Goal: Task Accomplishment & Management: Manage account settings

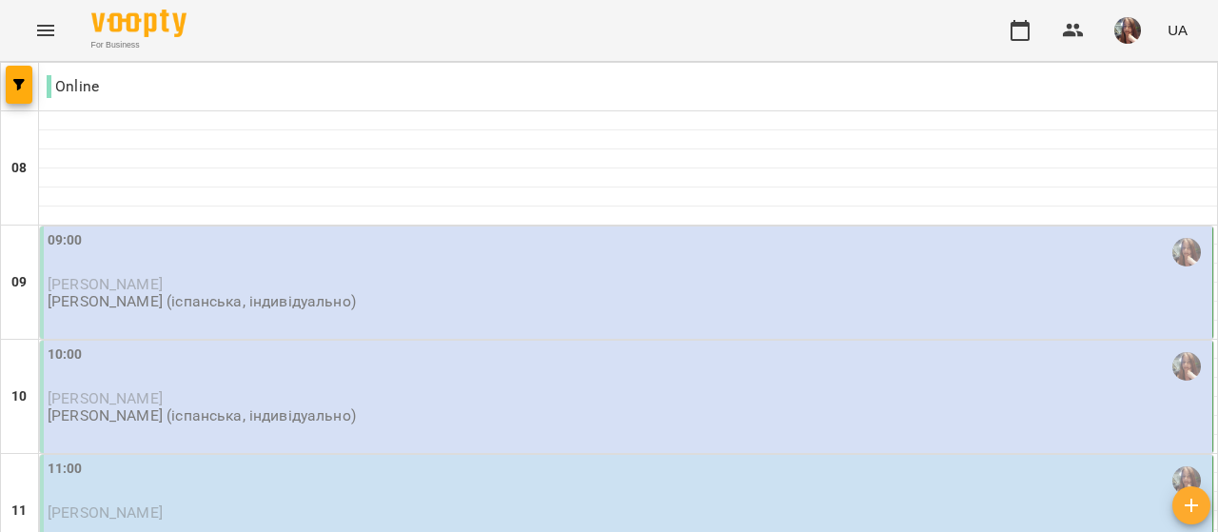
scroll to position [95, 0]
click at [1122, 31] on img "button" at bounding box center [1127, 30] width 27 height 27
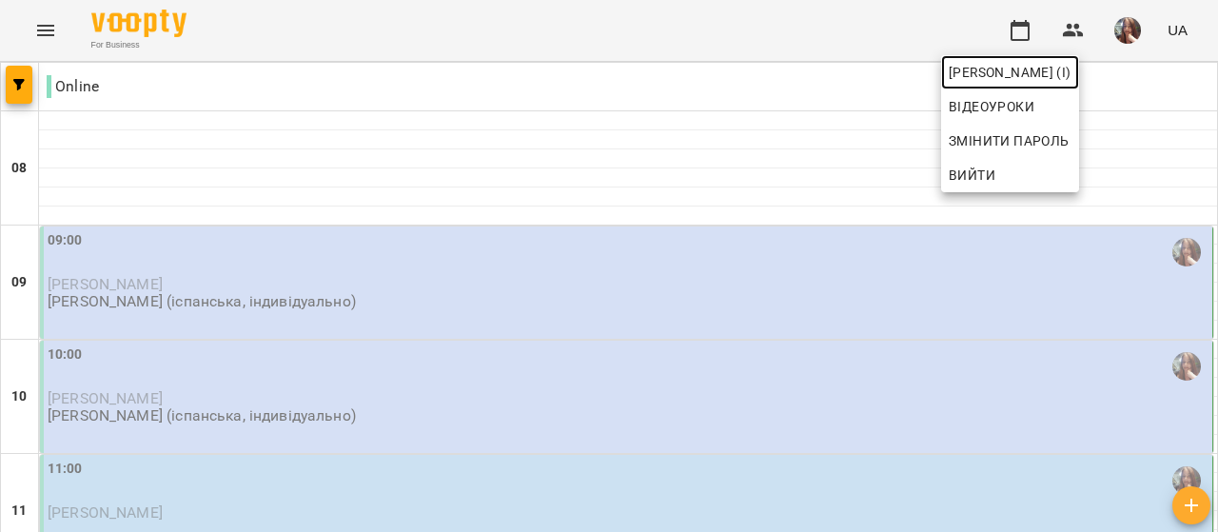
click at [1072, 66] on span "[PERSON_NAME] (і)" at bounding box center [1010, 72] width 123 height 23
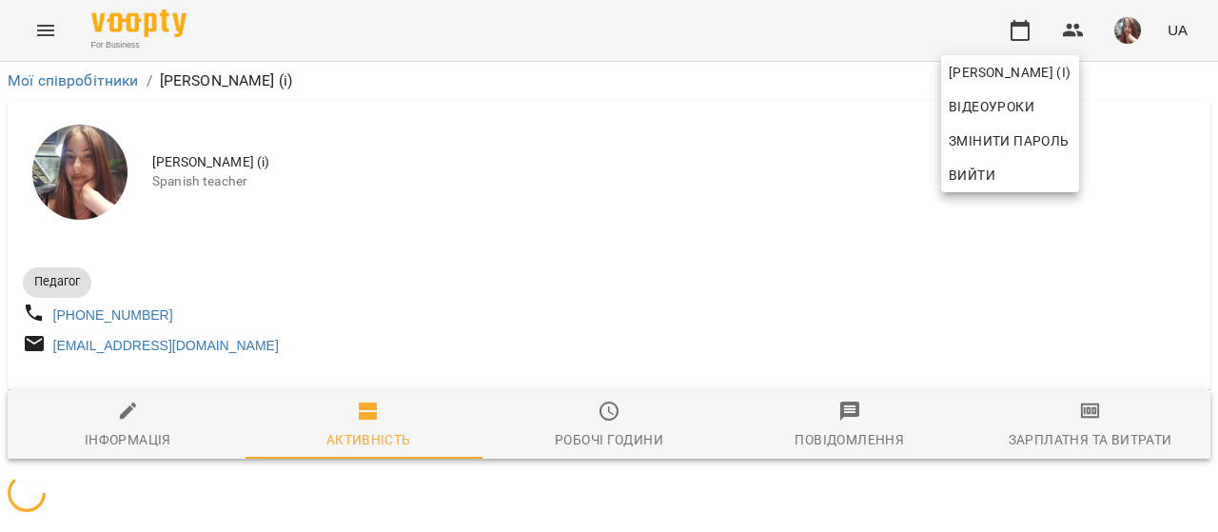
click at [561, 250] on div at bounding box center [609, 266] width 1218 height 532
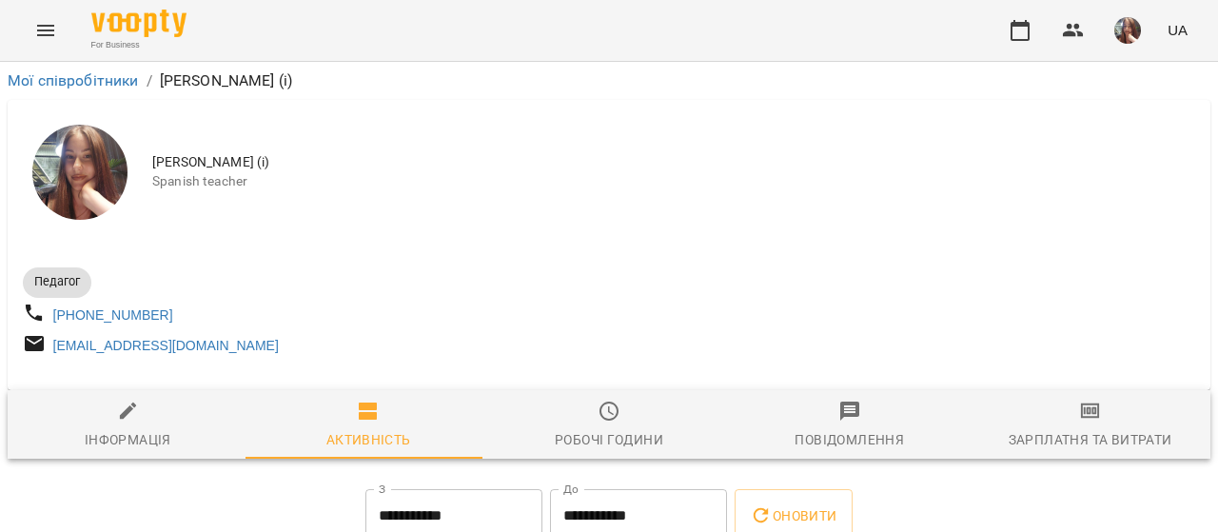
scroll to position [190, 0]
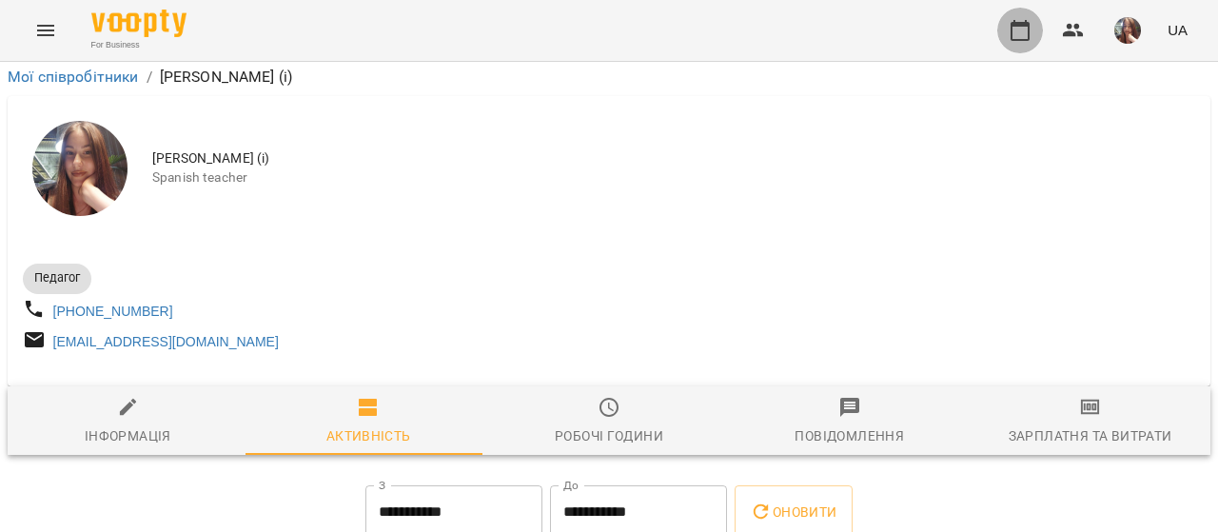
click at [1024, 34] on icon "button" at bounding box center [1020, 30] width 23 height 23
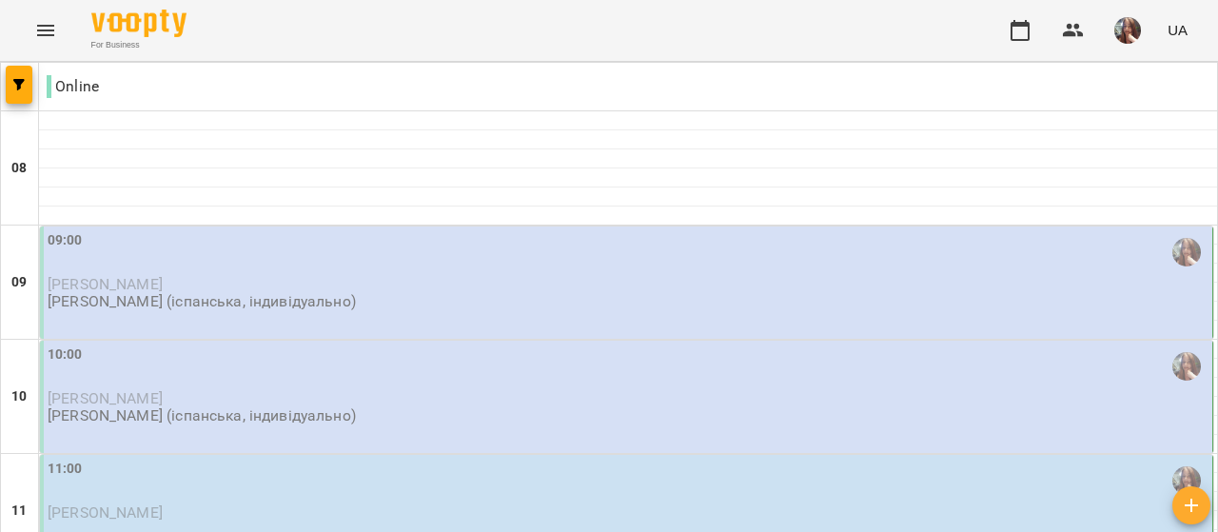
scroll to position [95, 0]
click at [185, 276] on p "[PERSON_NAME]" at bounding box center [628, 284] width 1161 height 16
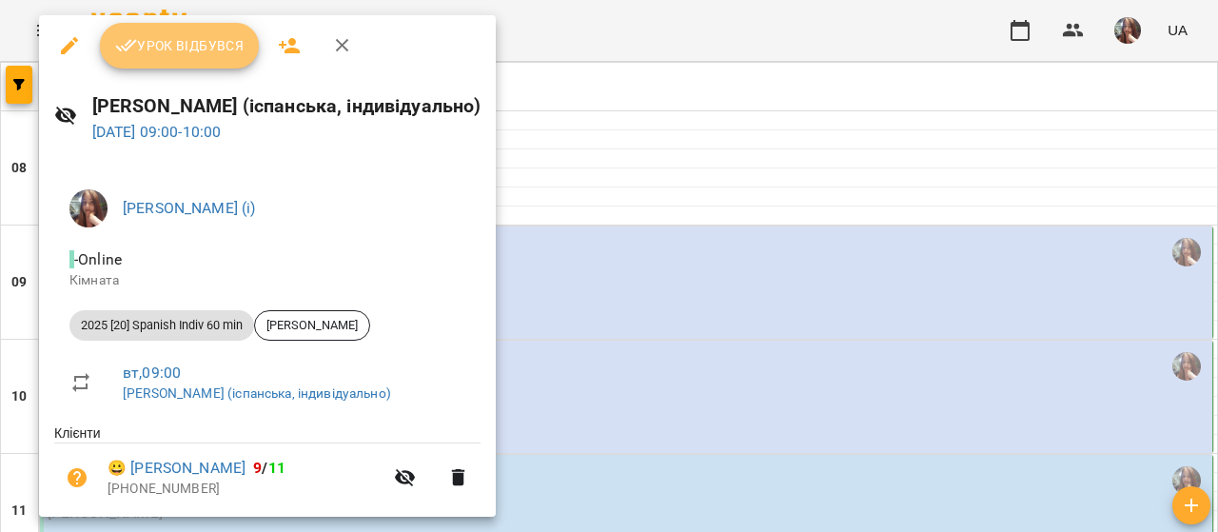
click at [170, 49] on span "Урок відбувся" at bounding box center [179, 45] width 129 height 23
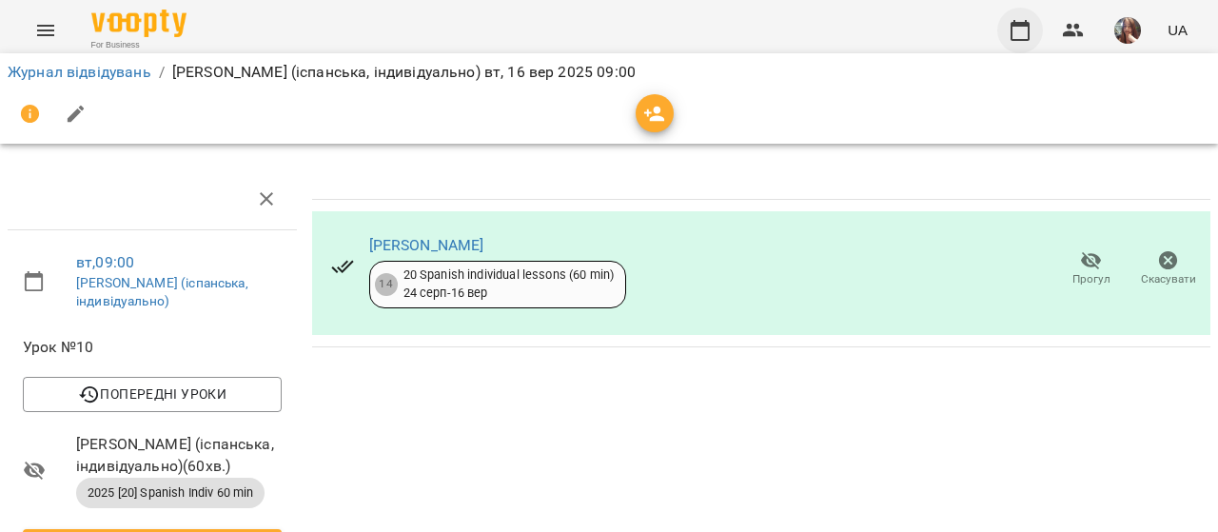
click at [1024, 30] on icon "button" at bounding box center [1020, 30] width 23 height 23
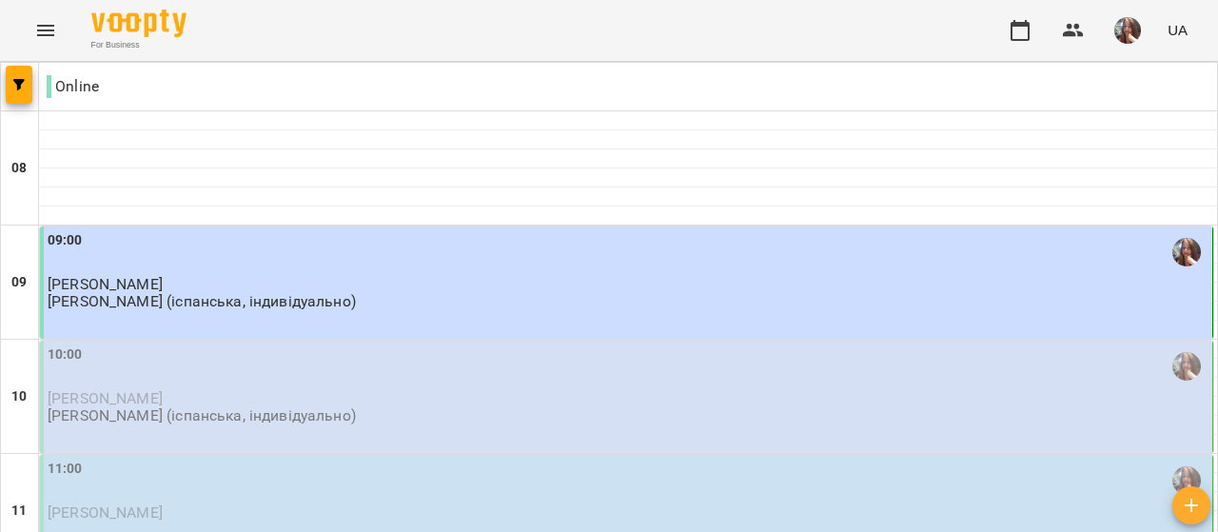
scroll to position [190, 0]
click at [124, 344] on div "10:00" at bounding box center [628, 366] width 1161 height 44
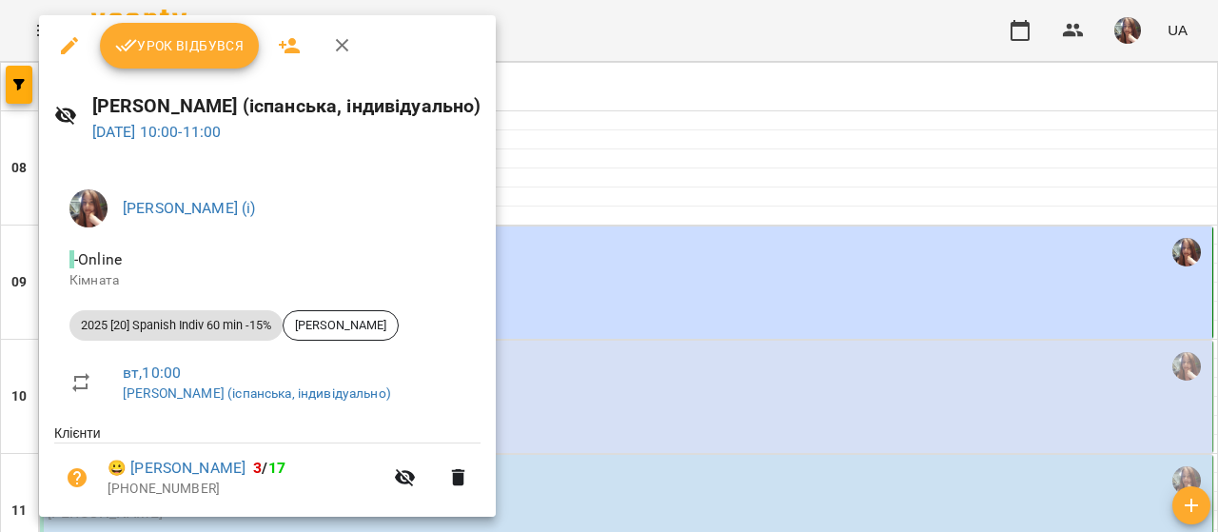
click at [178, 52] on span "Урок відбувся" at bounding box center [179, 45] width 129 height 23
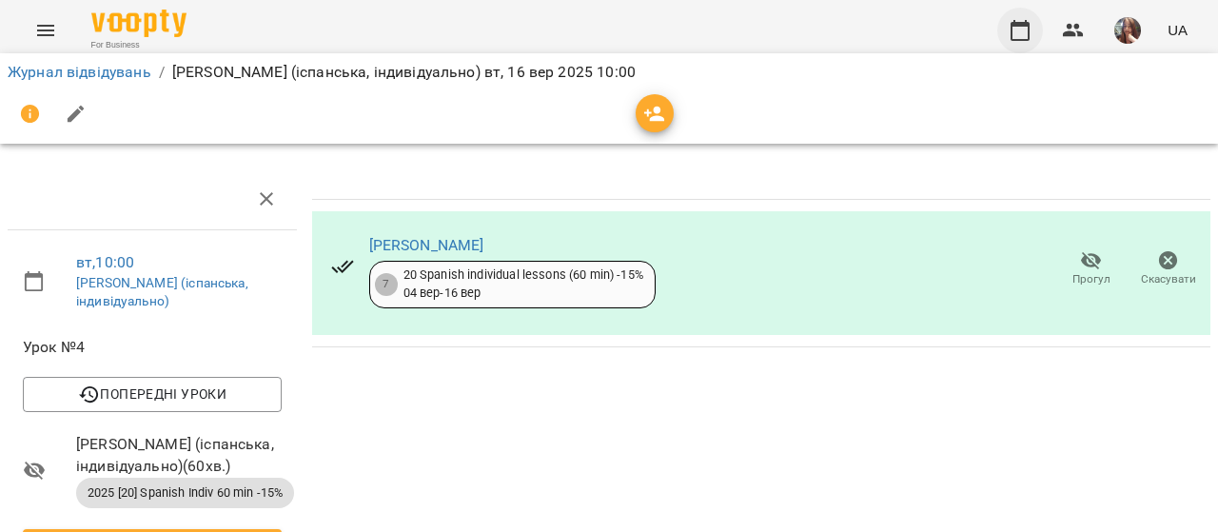
click at [1020, 24] on icon "button" at bounding box center [1020, 30] width 19 height 21
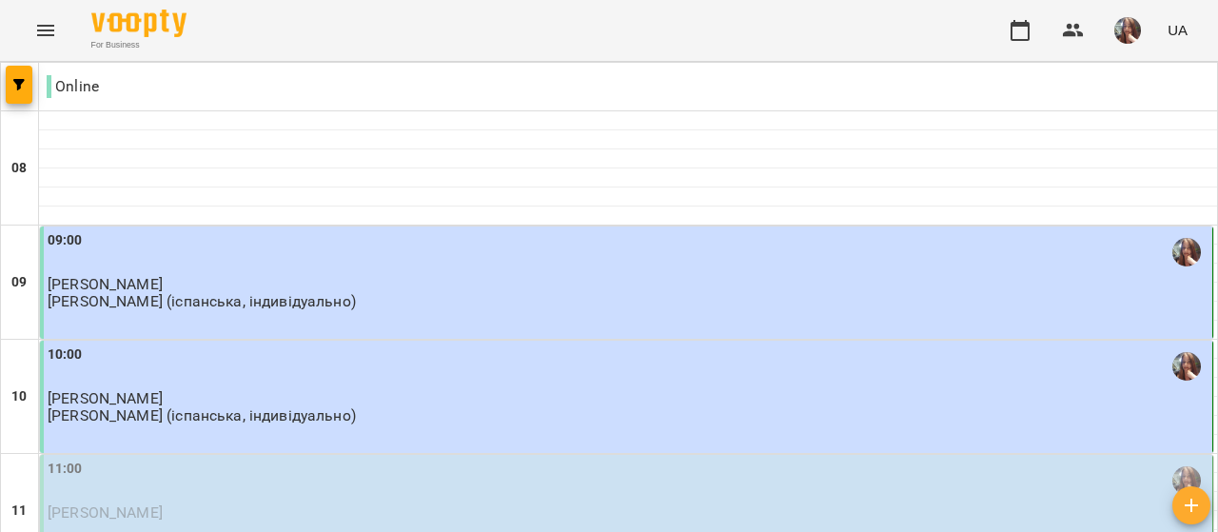
scroll to position [190, 0]
click at [222, 459] on div "11:00" at bounding box center [628, 481] width 1161 height 44
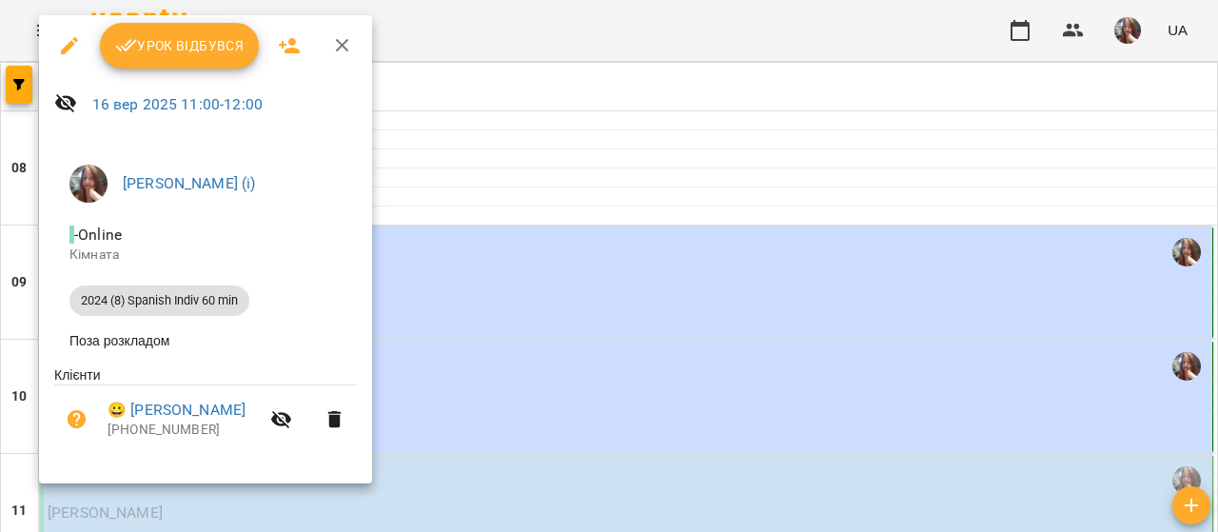
click at [193, 43] on span "Урок відбувся" at bounding box center [179, 45] width 129 height 23
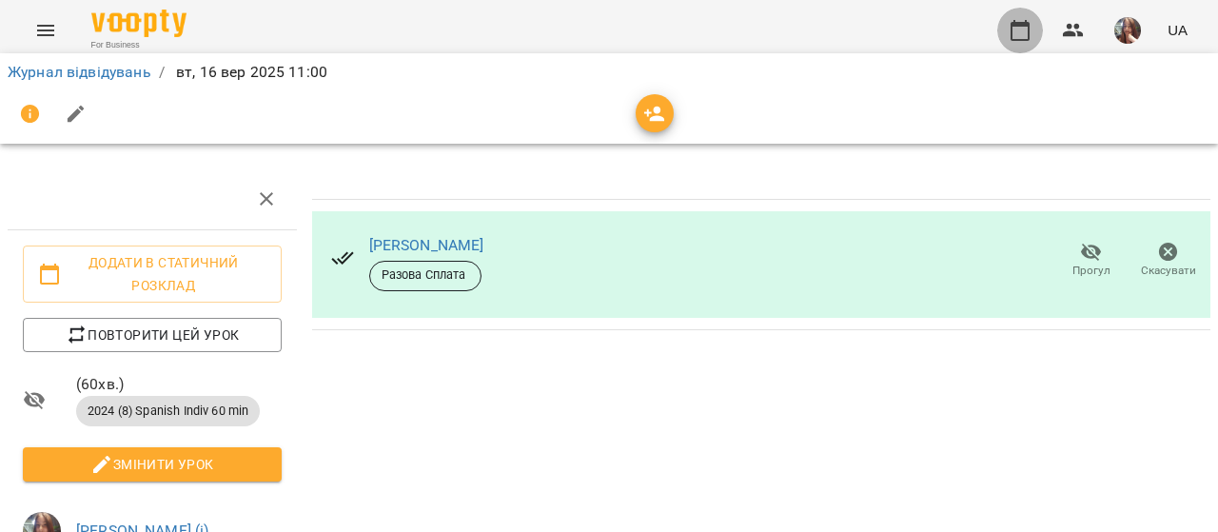
click at [1029, 24] on icon "button" at bounding box center [1020, 30] width 19 height 21
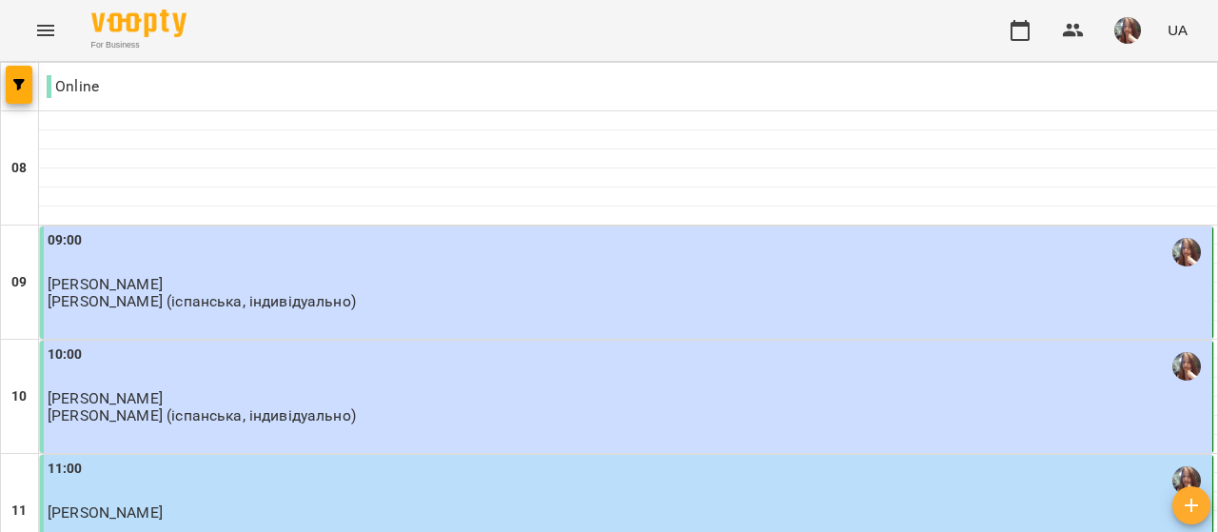
scroll to position [285, 0]
click at [226, 504] on p "[PERSON_NAME]" at bounding box center [628, 512] width 1161 height 16
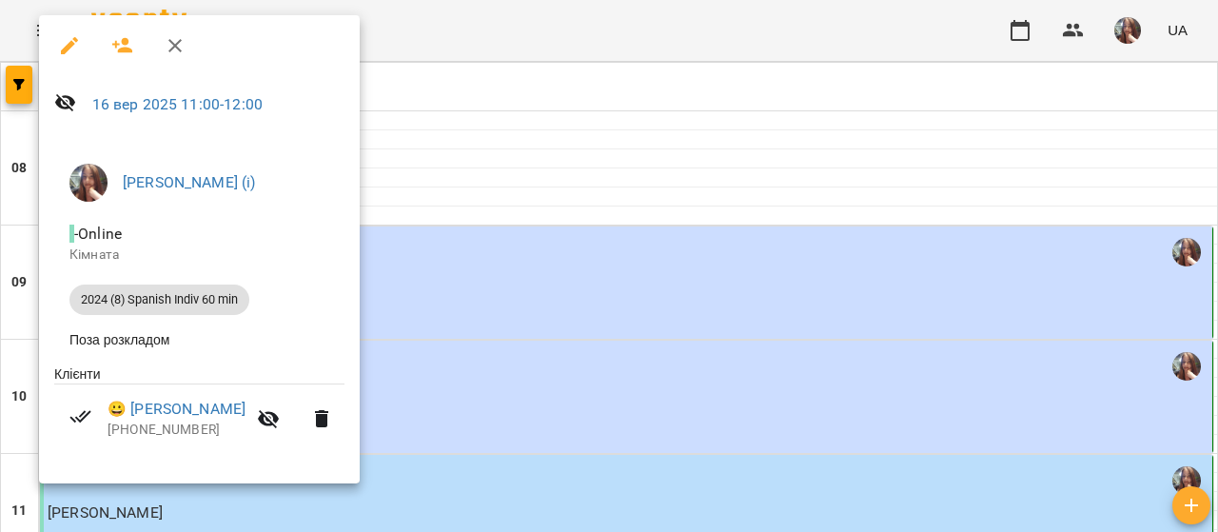
click at [596, 187] on div at bounding box center [609, 266] width 1218 height 532
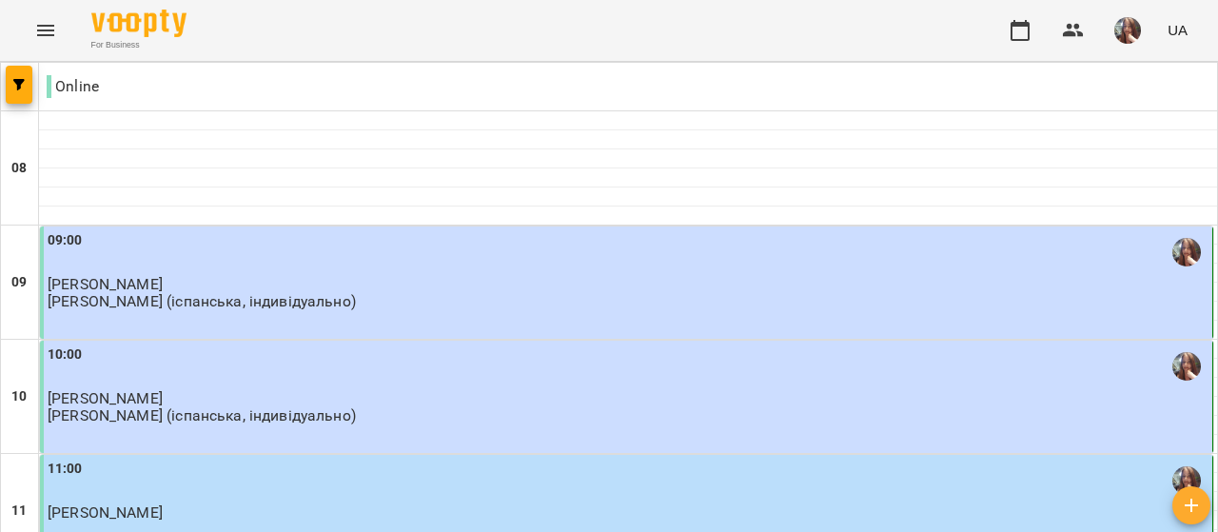
click at [1134, 24] on img "button" at bounding box center [1127, 30] width 27 height 27
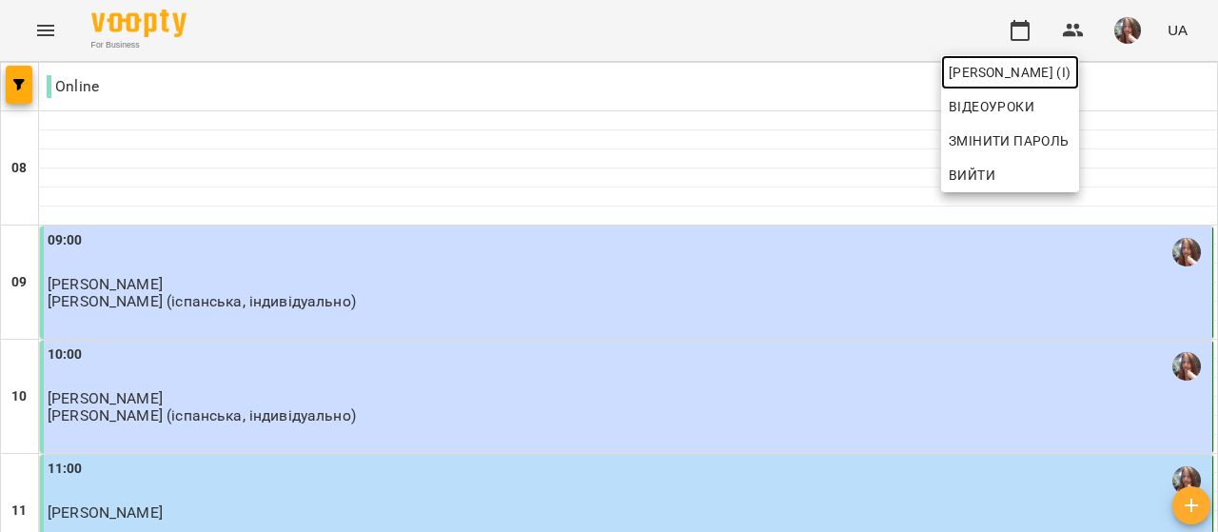
click at [1072, 75] on span "[PERSON_NAME] (і)" at bounding box center [1010, 72] width 123 height 23
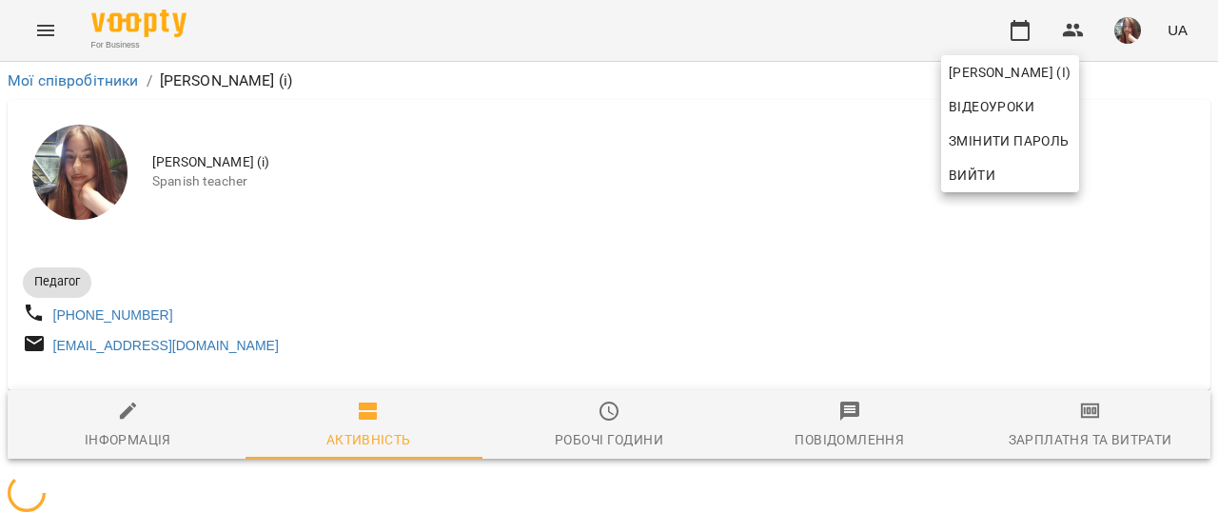
click at [800, 164] on div at bounding box center [609, 266] width 1218 height 532
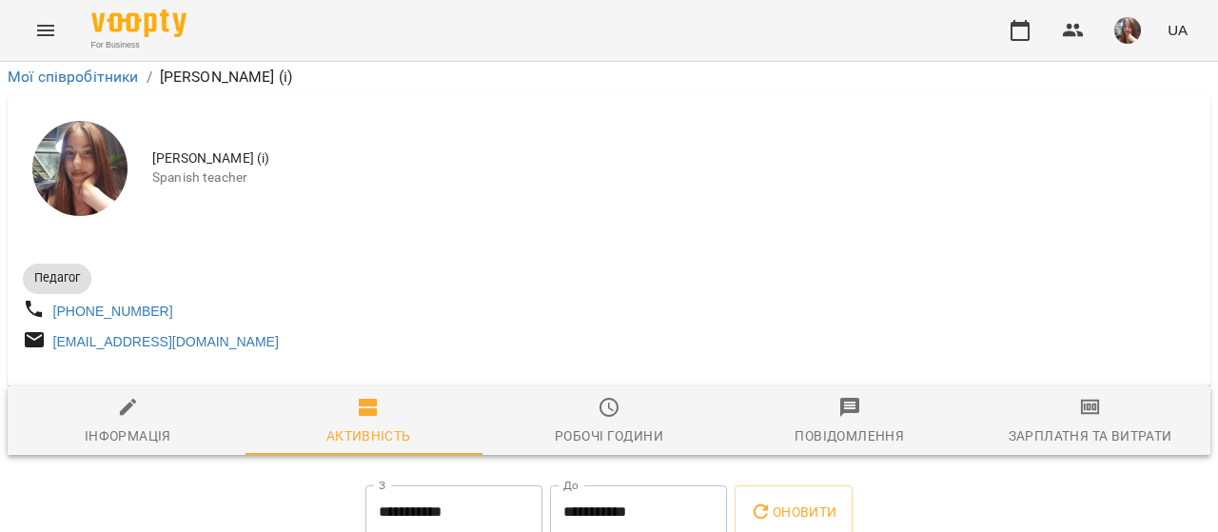
scroll to position [305, 0]
click at [1028, 26] on icon "button" at bounding box center [1020, 30] width 19 height 21
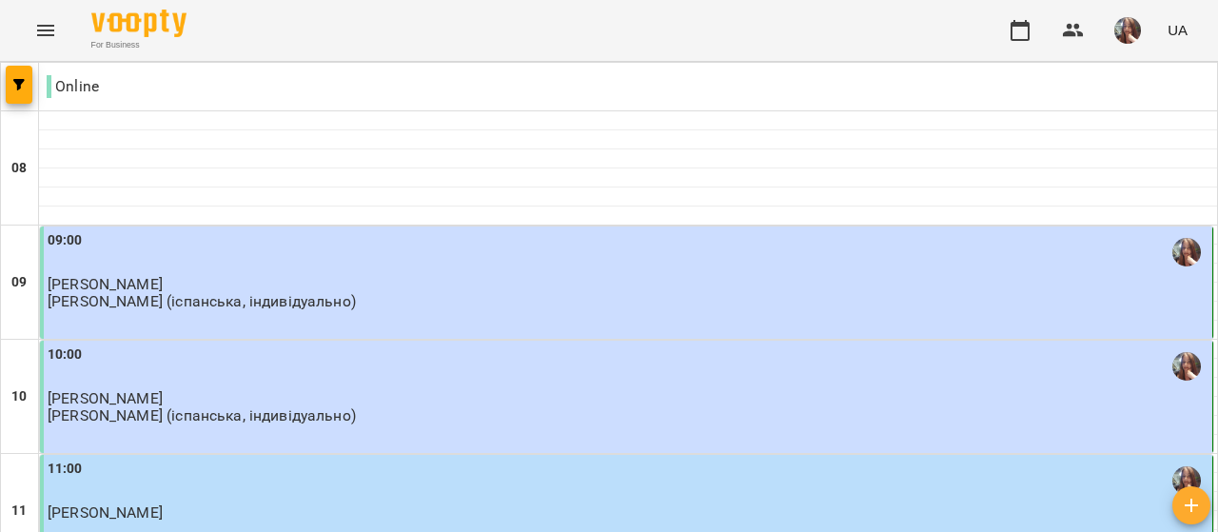
scroll to position [1237, 0]
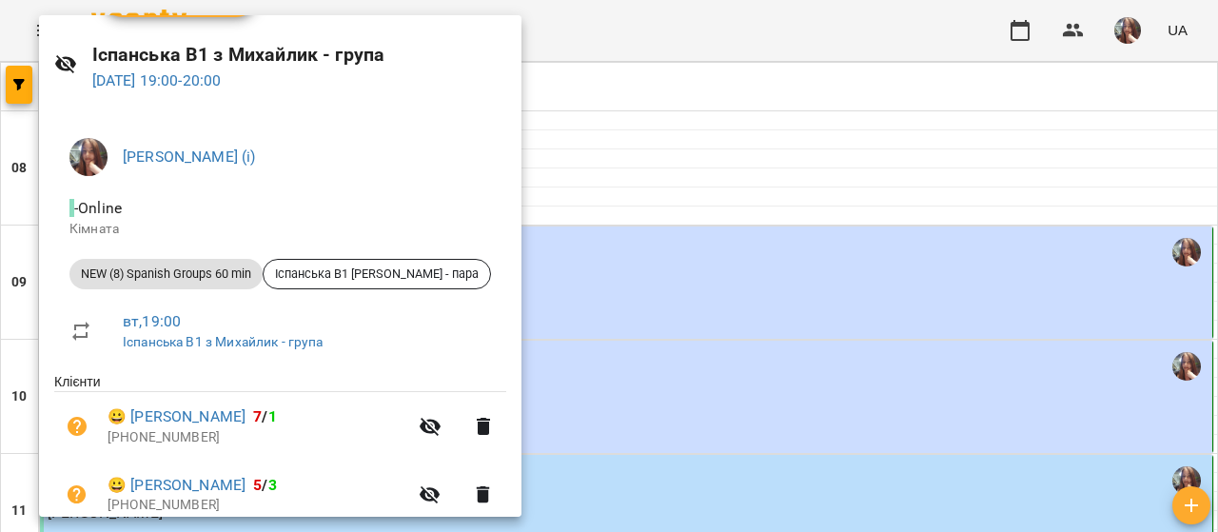
scroll to position [95, 0]
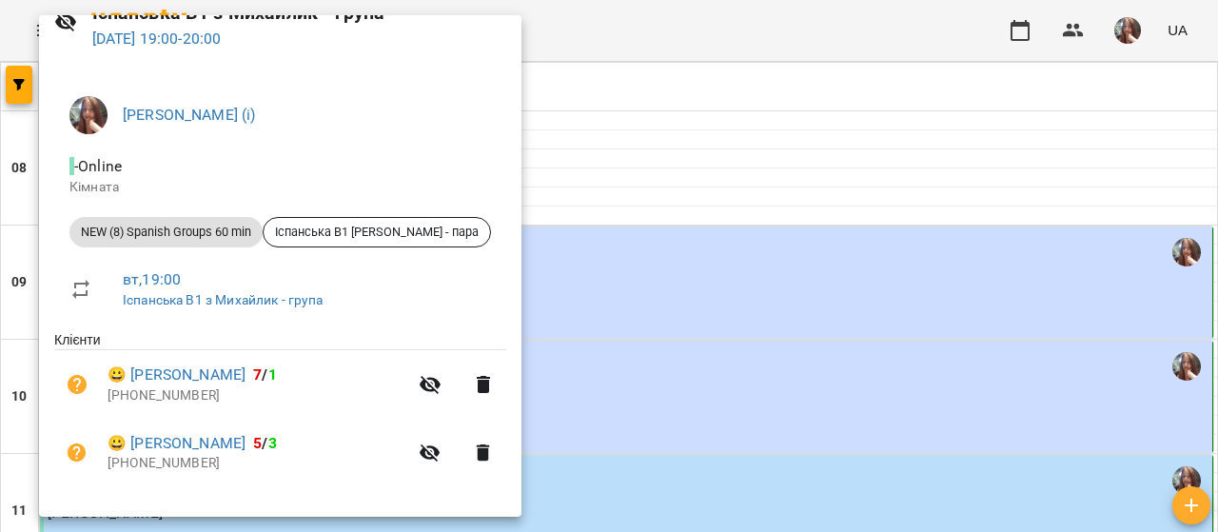
click at [642, 174] on div at bounding box center [609, 266] width 1218 height 532
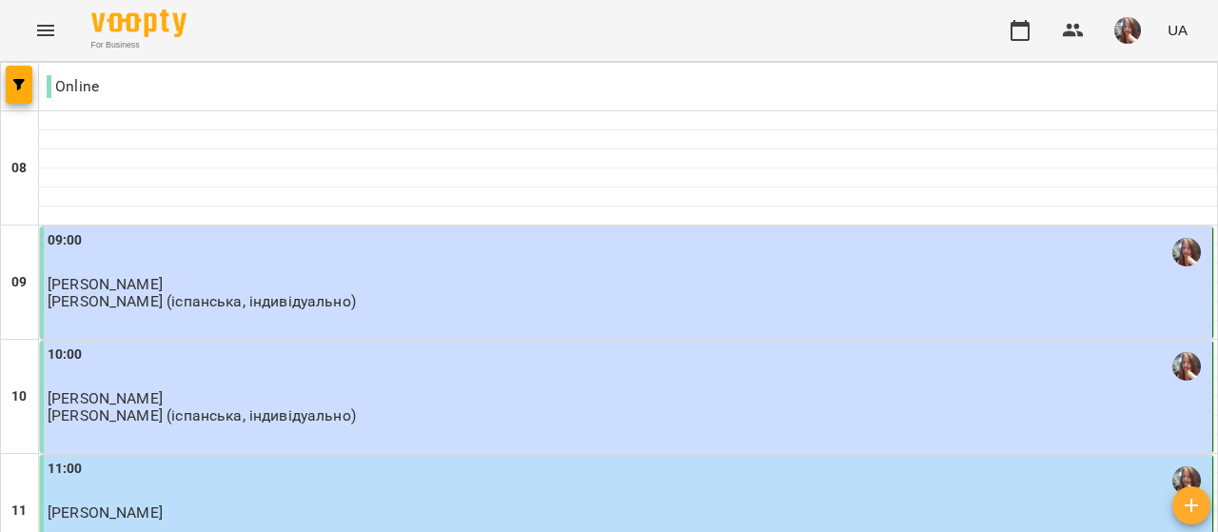
scroll to position [190, 0]
click at [387, 344] on div "10:00 [PERSON_NAME] [PERSON_NAME] (іспанська, індивідуально)" at bounding box center [628, 384] width 1161 height 81
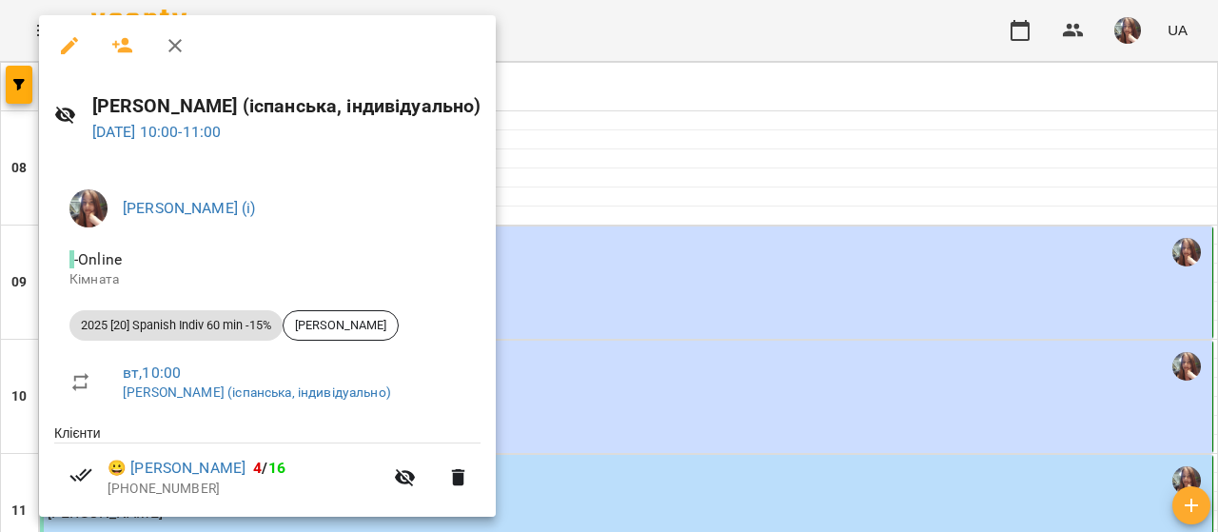
click at [655, 206] on div at bounding box center [609, 266] width 1218 height 532
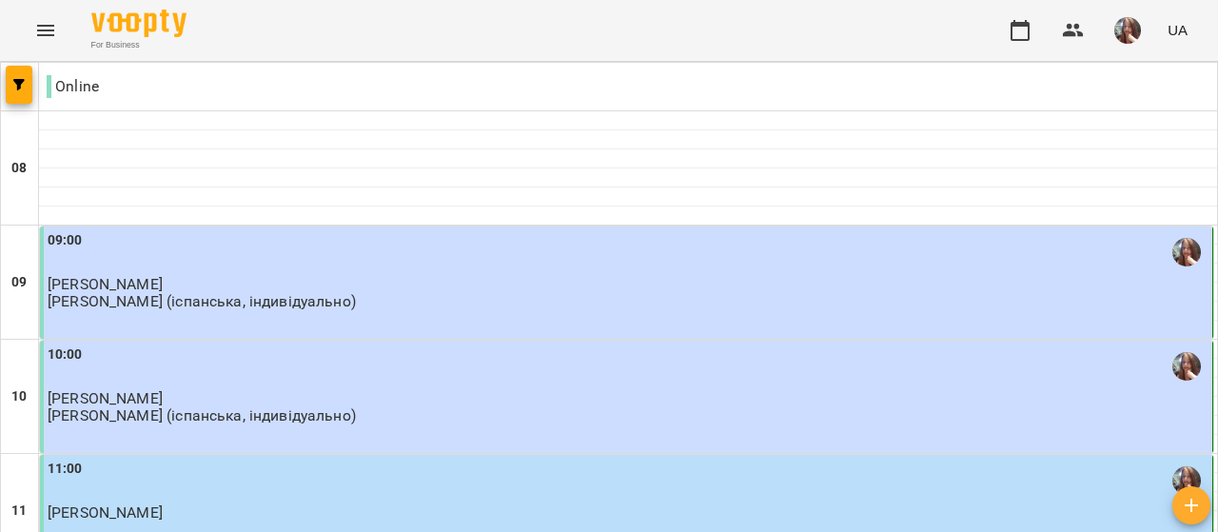
click at [1136, 28] on img "button" at bounding box center [1127, 30] width 27 height 27
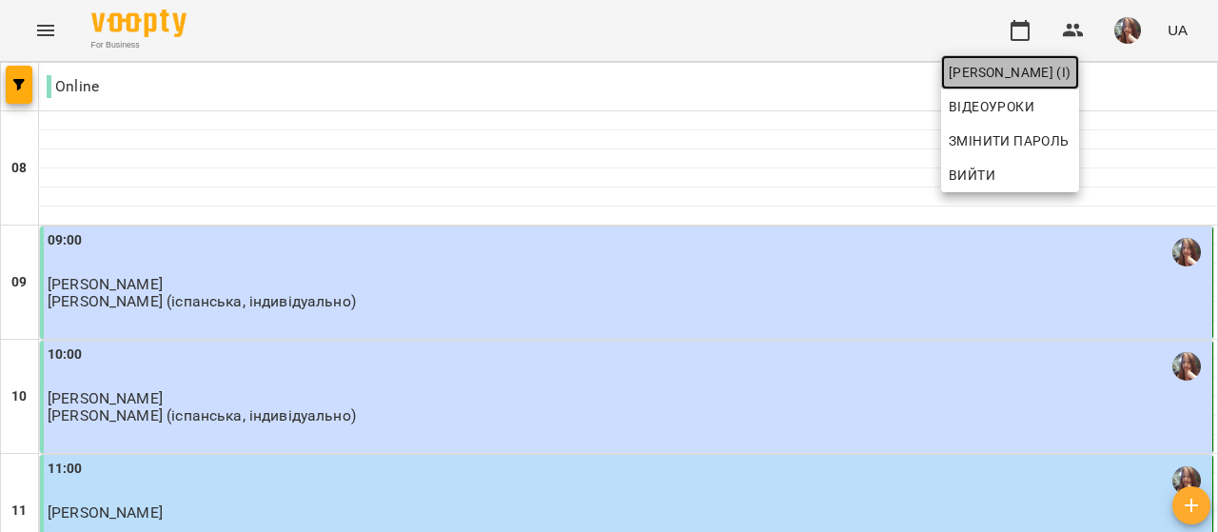
click at [1072, 65] on span "[PERSON_NAME] (і)" at bounding box center [1010, 72] width 123 height 23
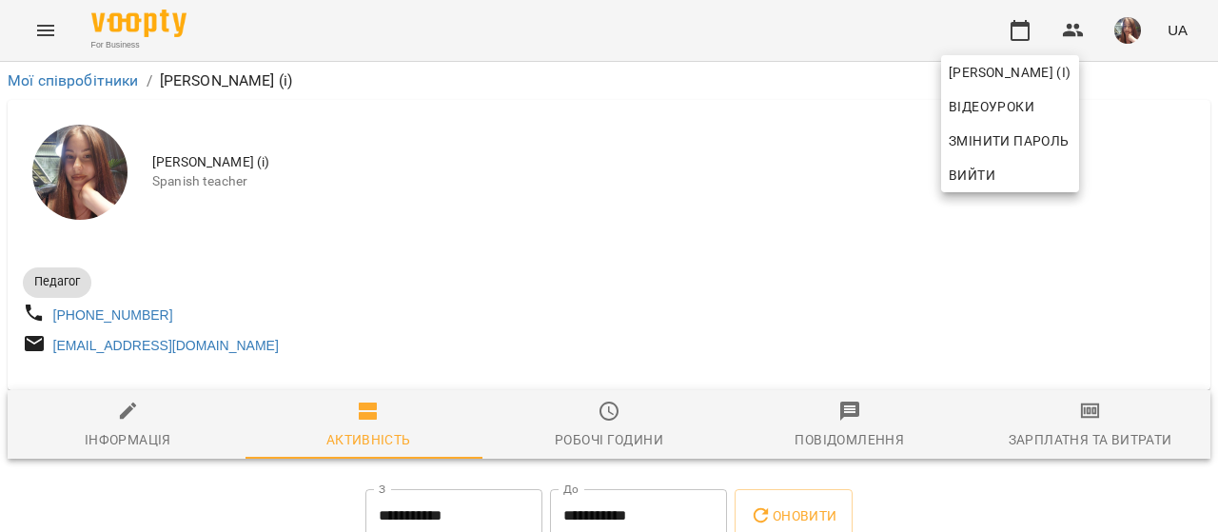
click at [761, 187] on div at bounding box center [609, 266] width 1218 height 532
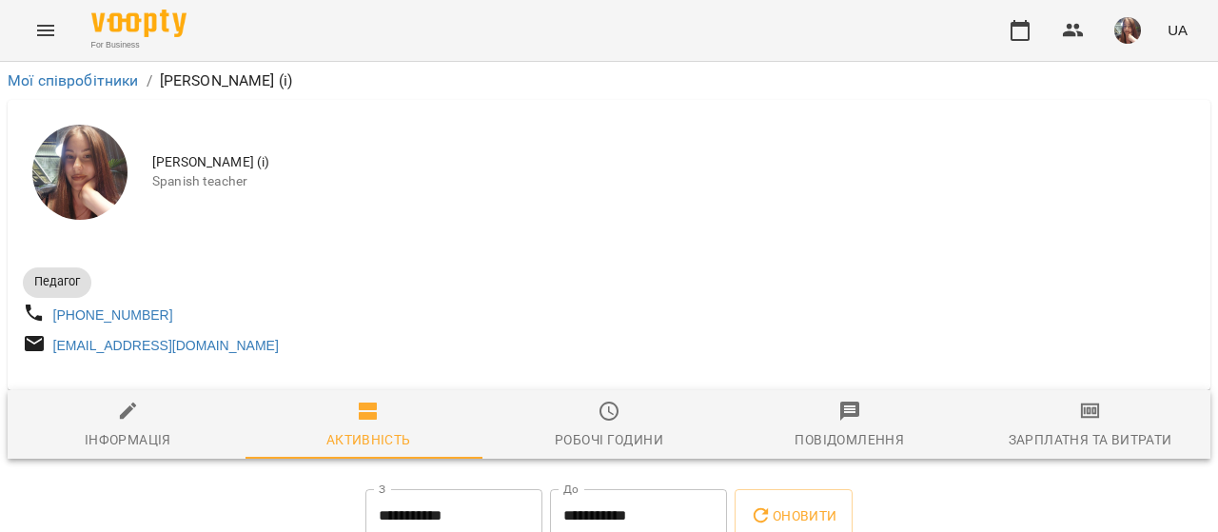
scroll to position [190, 0]
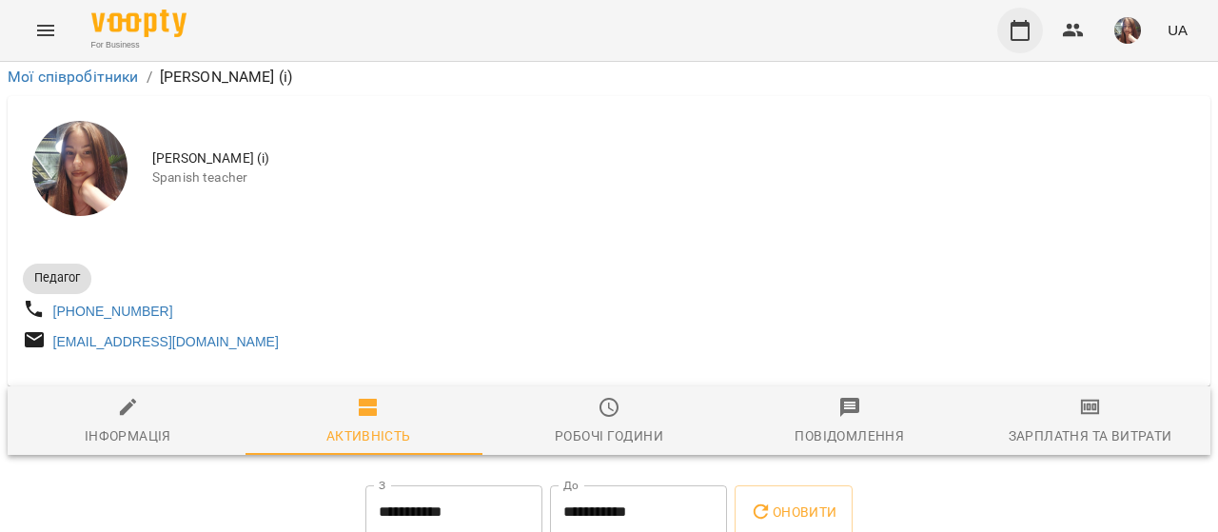
click at [1028, 30] on icon "button" at bounding box center [1020, 30] width 23 height 23
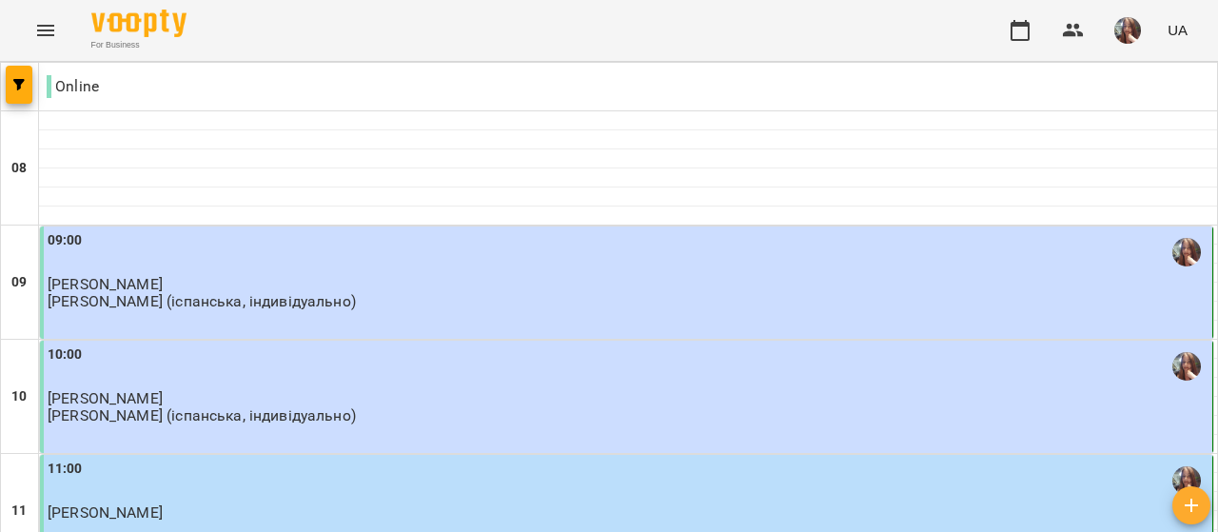
scroll to position [190, 0]
